Goal: Task Accomplishment & Management: Manage account settings

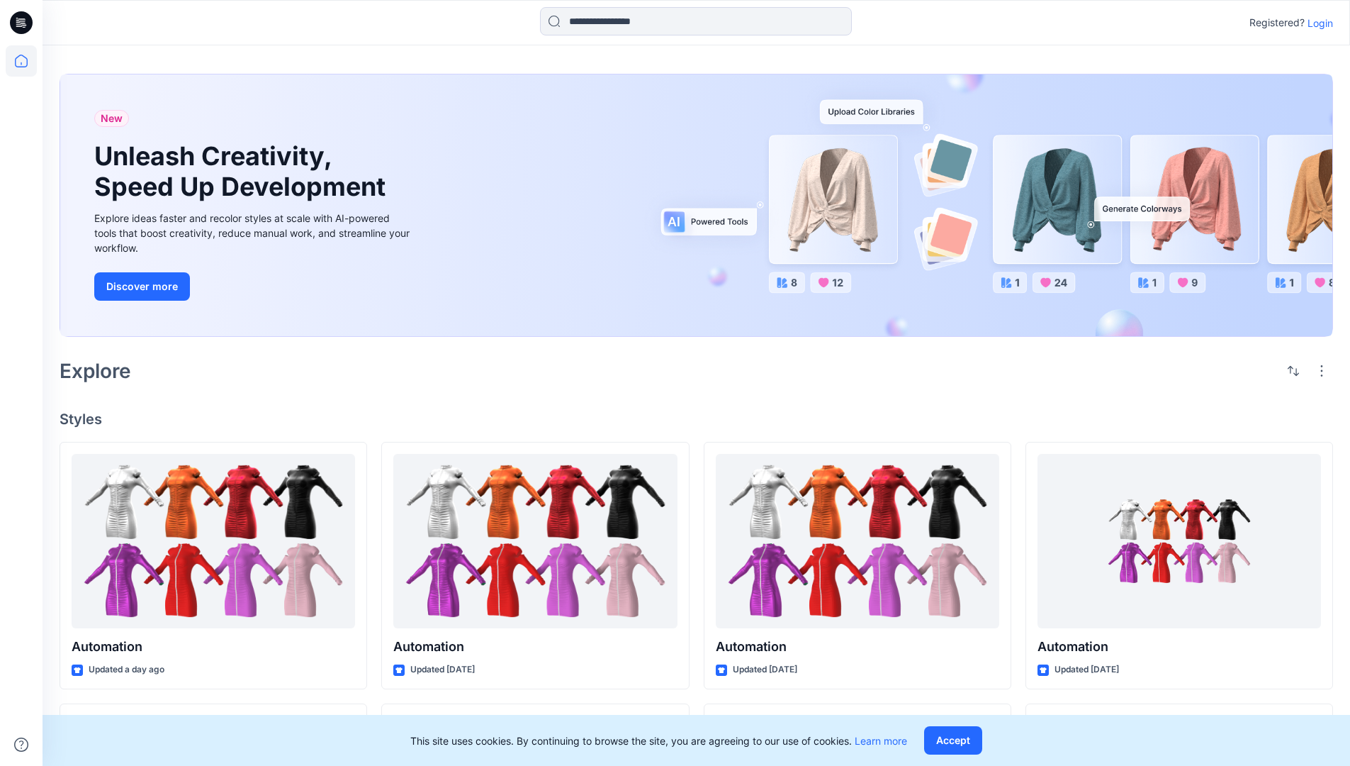
click at [1317, 23] on p "Login" at bounding box center [1321, 23] width 26 height 15
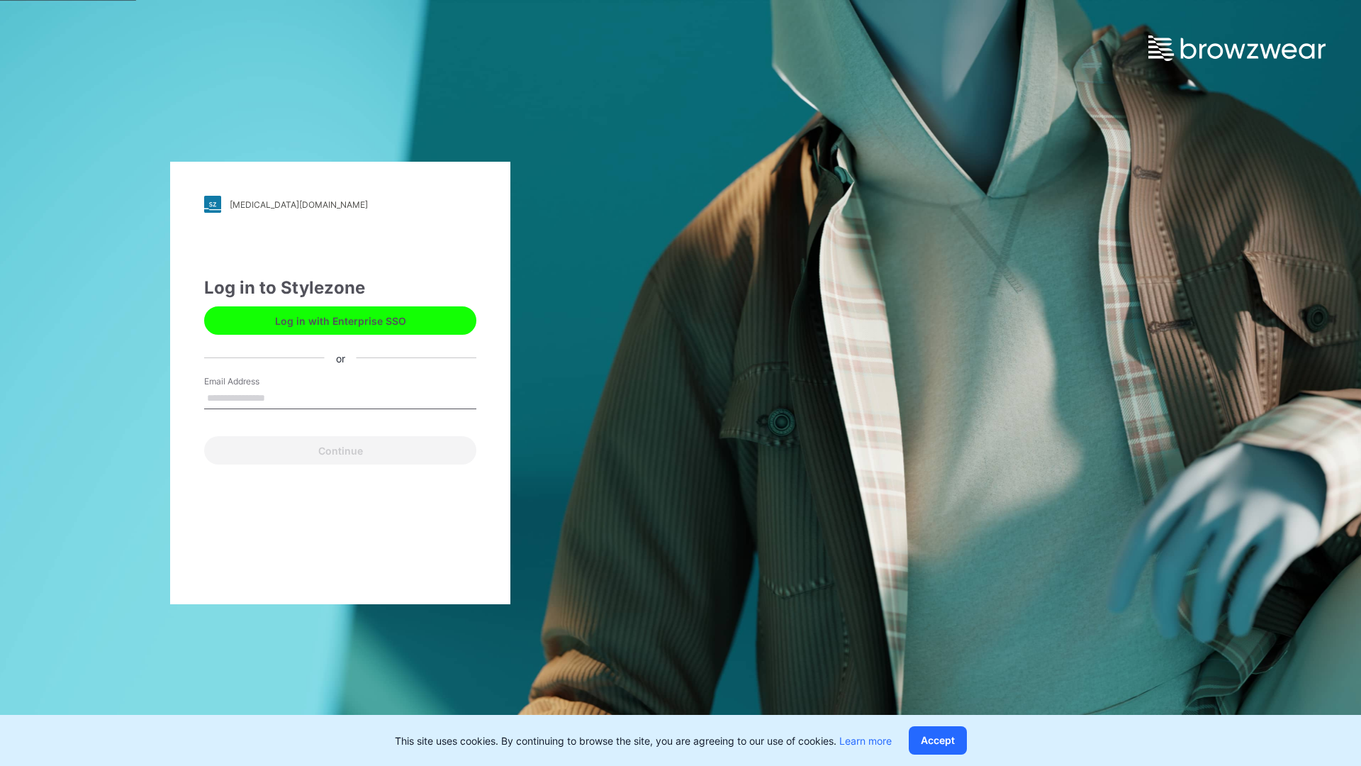
click at [280, 397] on input "Email Address" at bounding box center [340, 398] width 272 height 21
type input "**********"
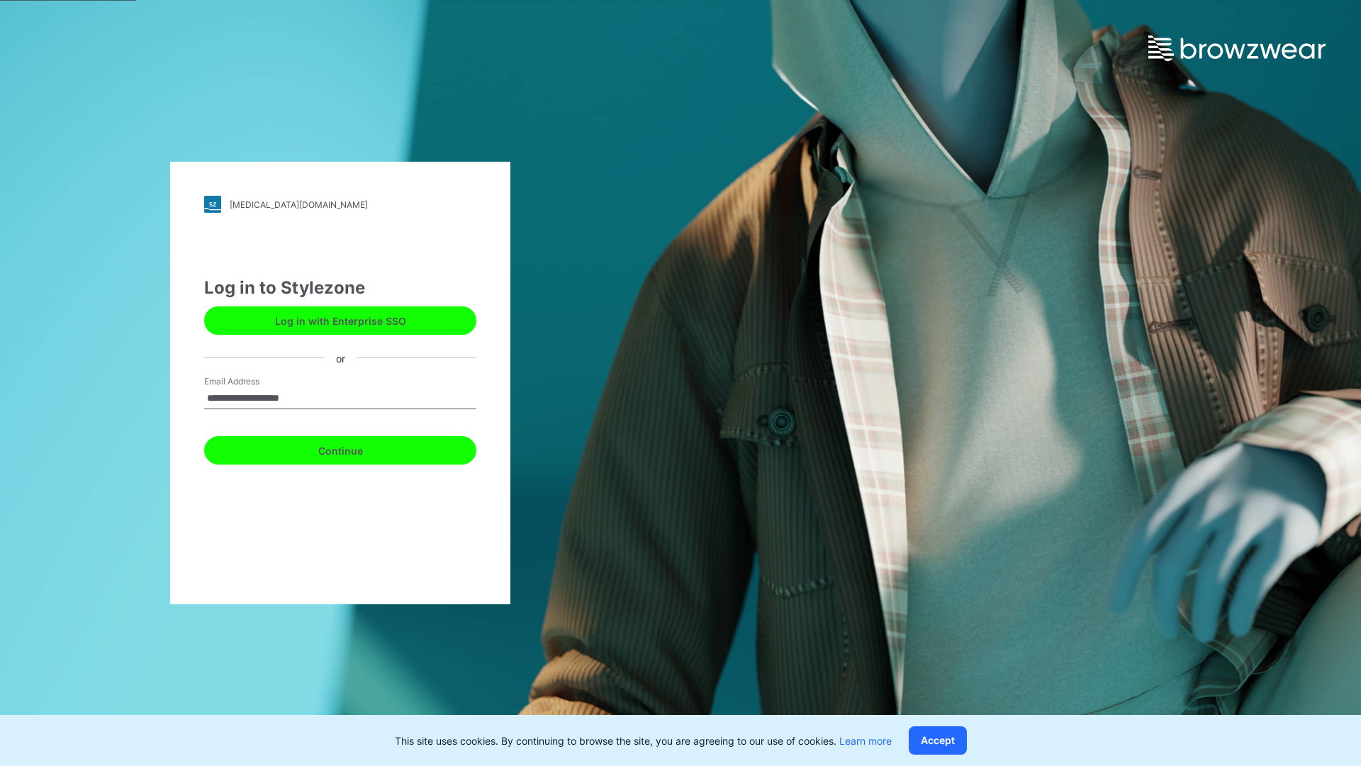
click at [356, 448] on button "Continue" at bounding box center [340, 450] width 272 height 28
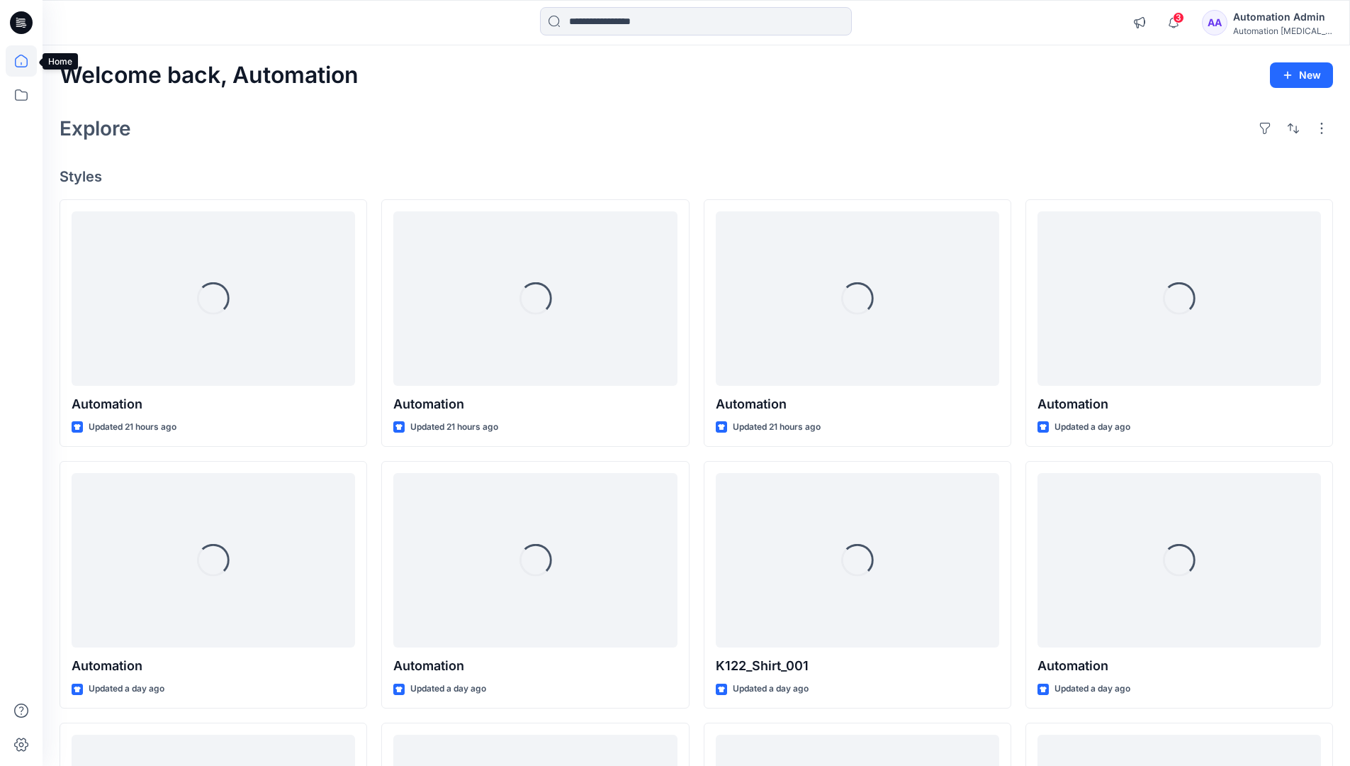
click at [27, 61] on icon at bounding box center [21, 61] width 13 height 13
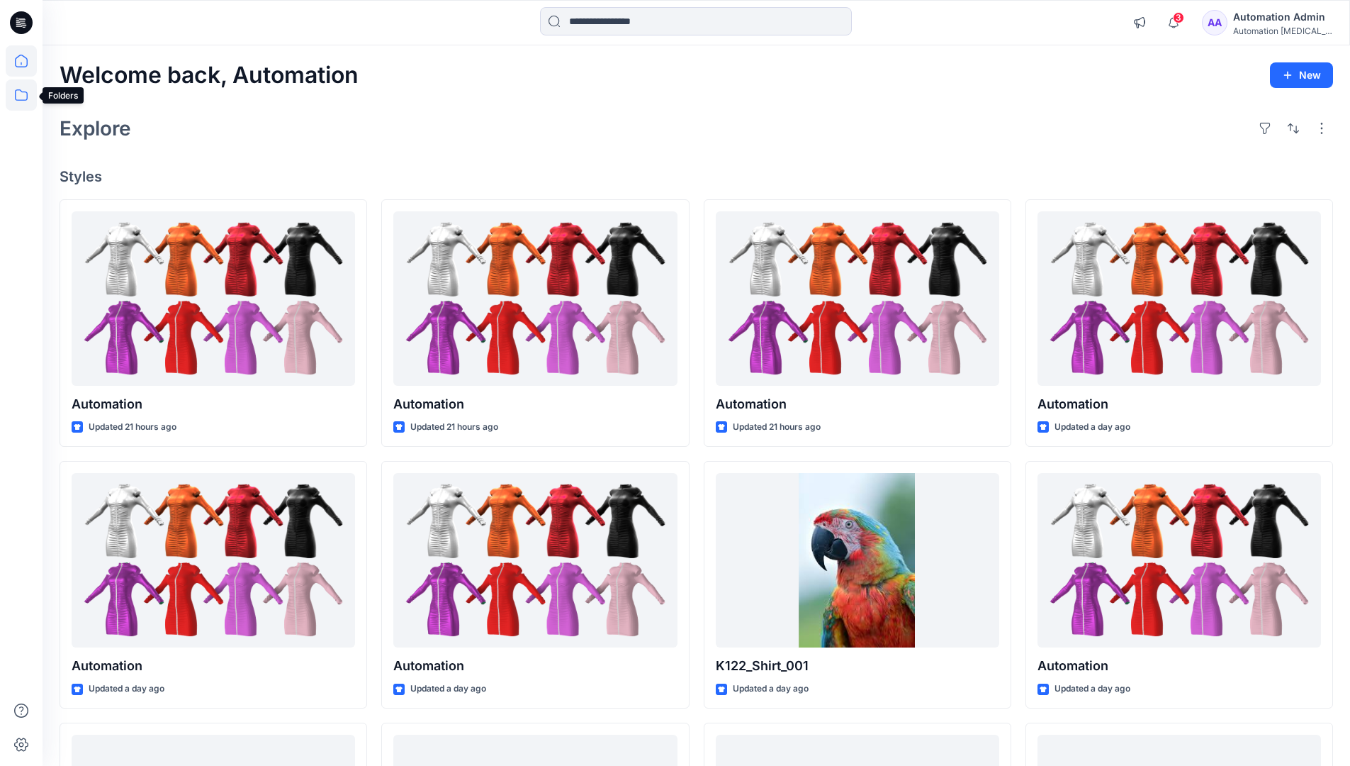
click at [18, 96] on icon at bounding box center [21, 94] width 31 height 31
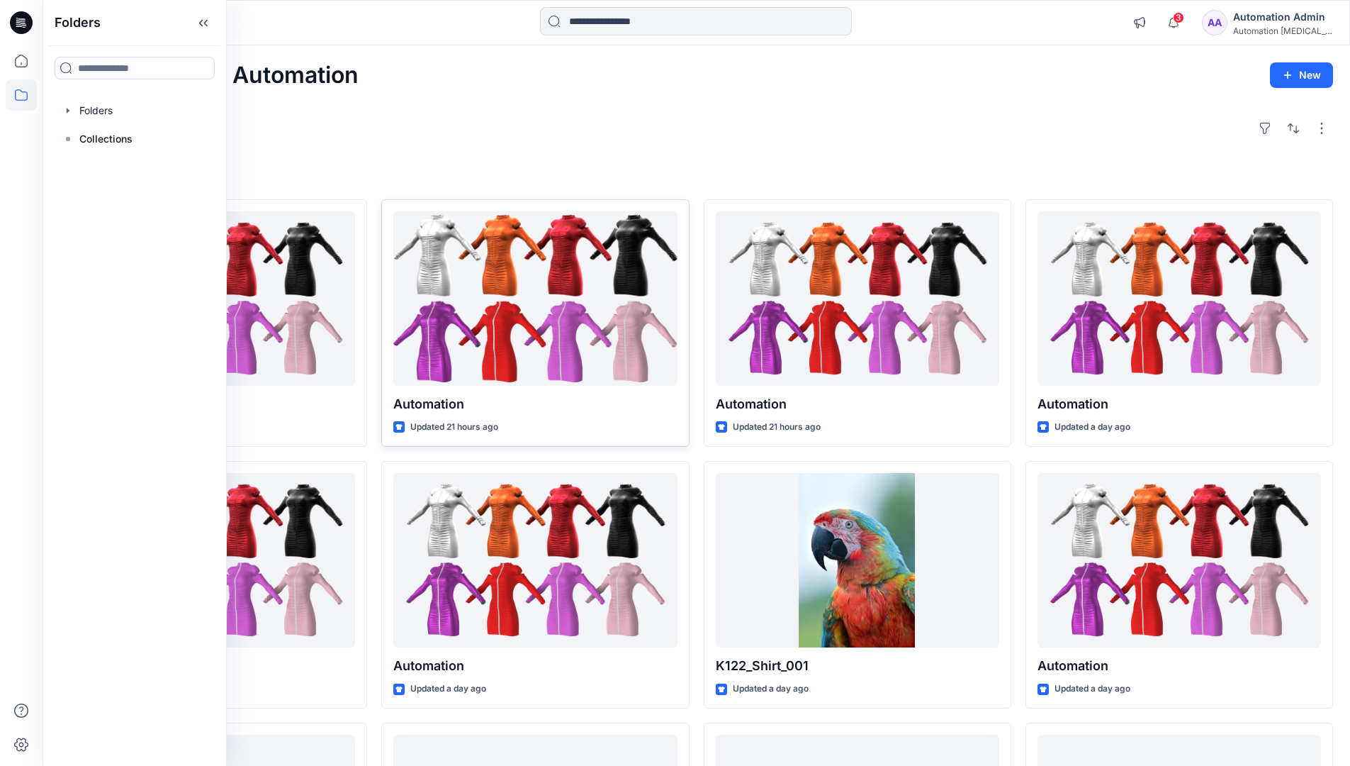
click at [408, 334] on div at bounding box center [535, 298] width 284 height 175
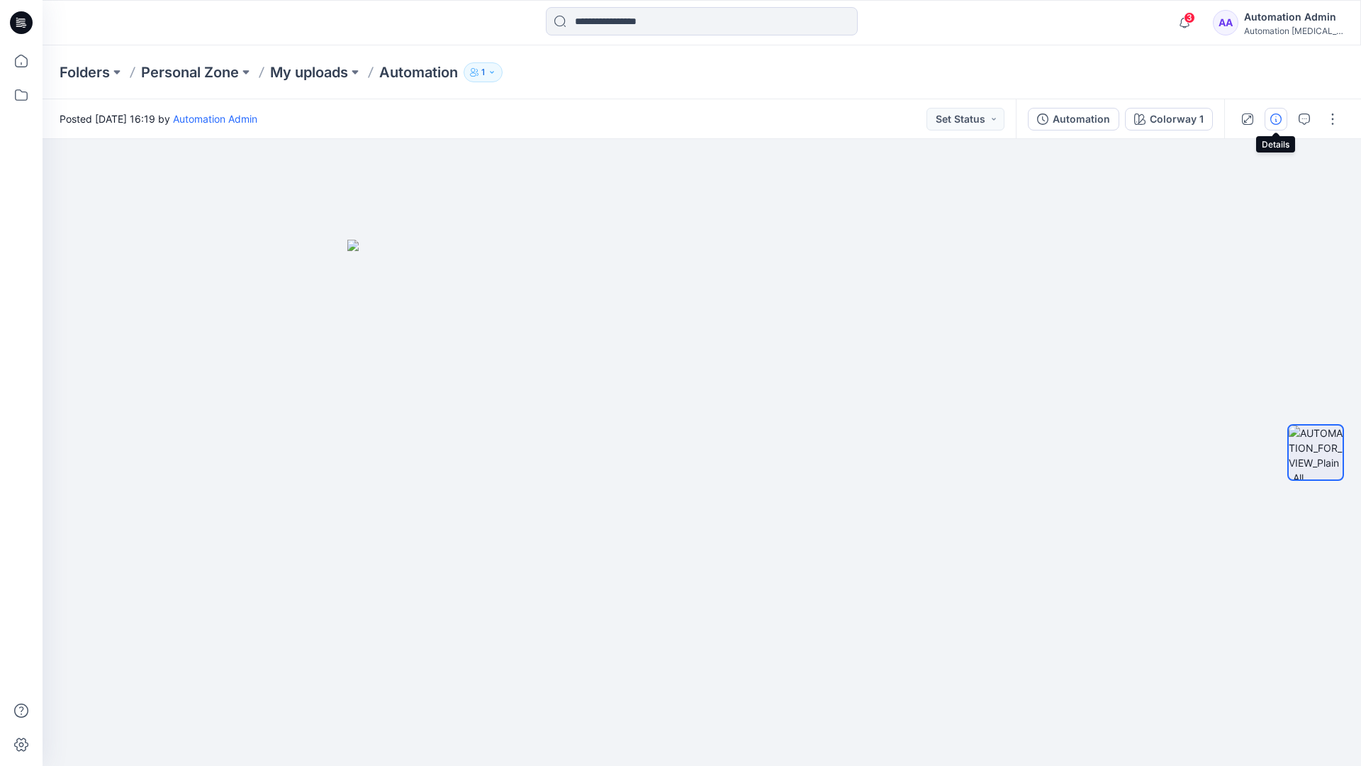
click at [1276, 116] on icon "button" at bounding box center [1275, 118] width 11 height 11
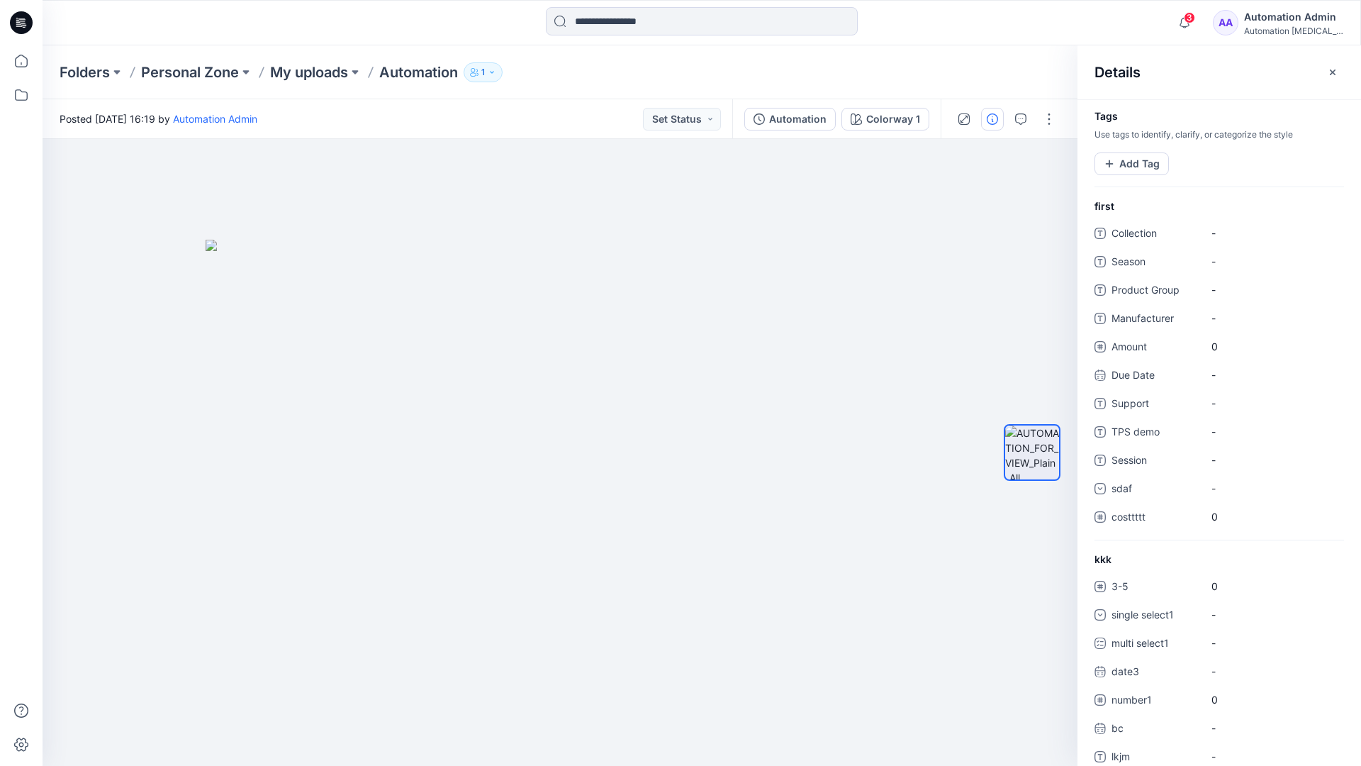
click at [1286, 21] on div "Automation Admin" at bounding box center [1293, 17] width 99 height 17
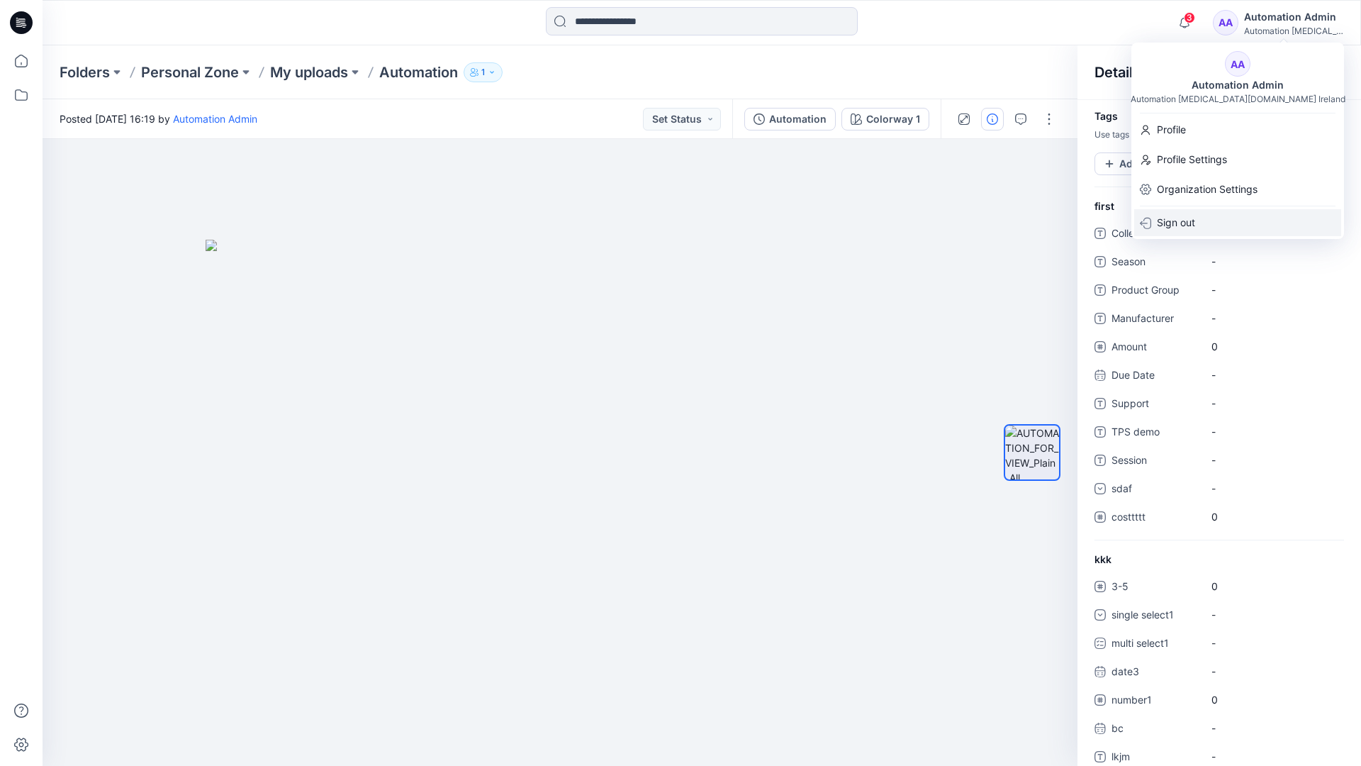
click at [1200, 228] on div "Sign out" at bounding box center [1237, 222] width 207 height 27
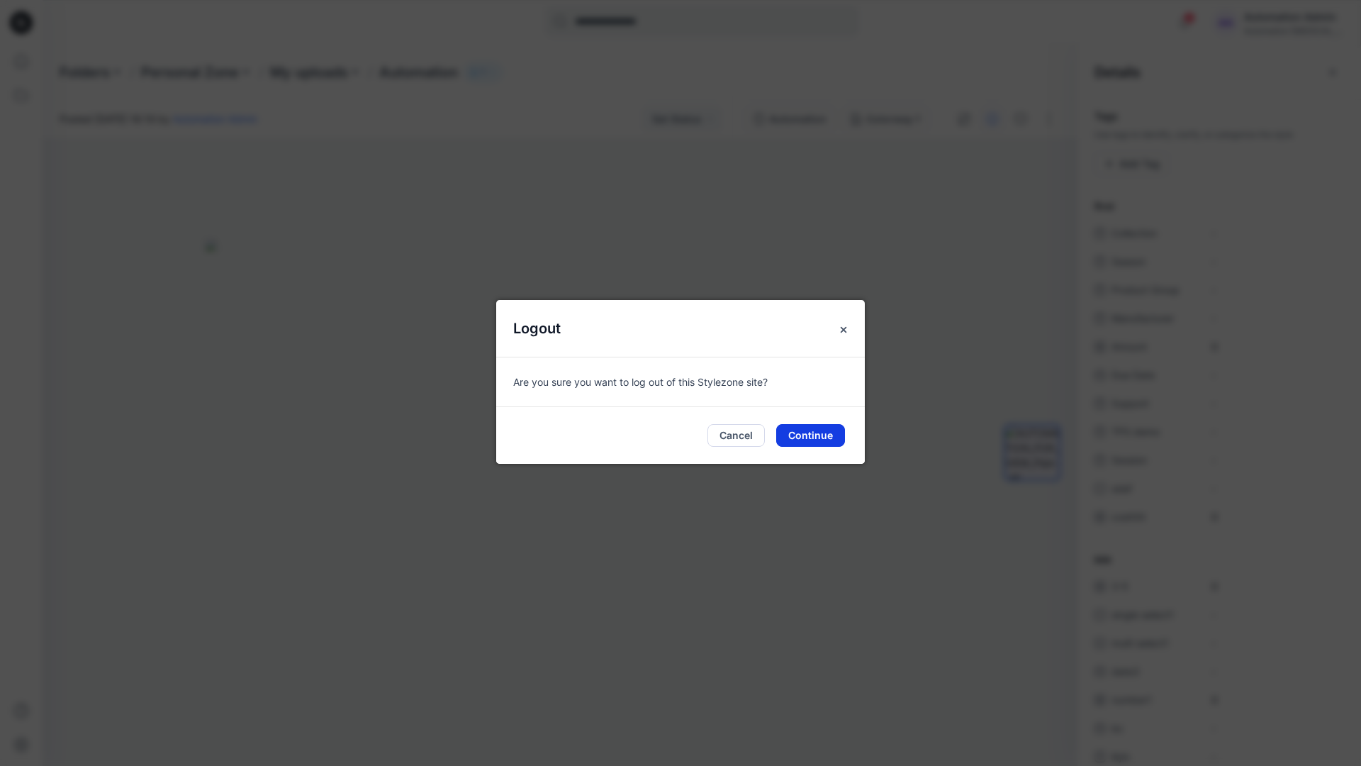
click at [824, 433] on button "Continue" at bounding box center [810, 435] width 69 height 23
